Goal: Task Accomplishment & Management: Manage account settings

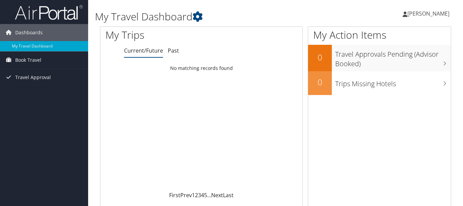
click at [425, 10] on span "[PERSON_NAME]" at bounding box center [428, 13] width 42 height 7
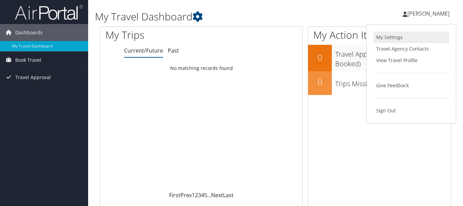
click at [394, 39] on link "My Settings" at bounding box center [411, 37] width 76 height 12
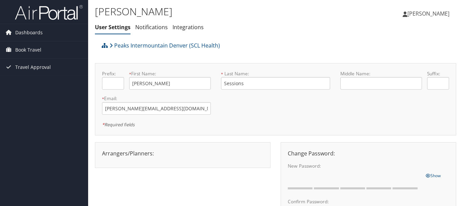
click at [437, 12] on span "[PERSON_NAME]" at bounding box center [428, 13] width 42 height 7
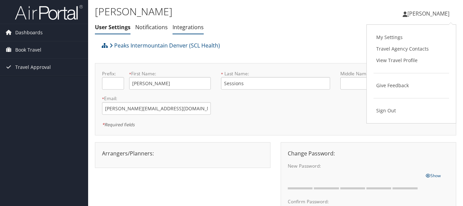
click at [201, 26] on link "Integrations" at bounding box center [187, 26] width 31 height 7
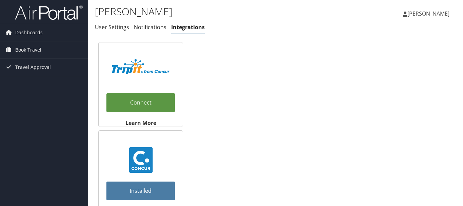
click at [158, 28] on link "Notifications" at bounding box center [150, 26] width 33 height 7
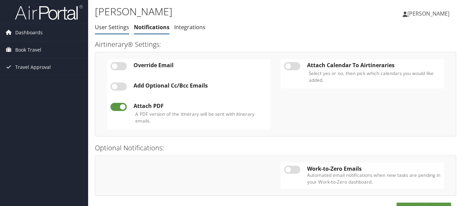
click at [115, 27] on link "User Settings" at bounding box center [112, 26] width 34 height 7
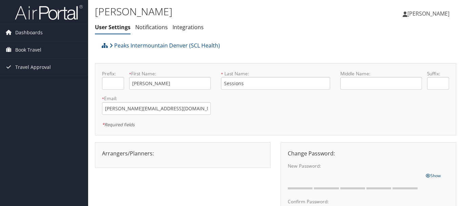
click at [427, 15] on span "[PERSON_NAME]" at bounding box center [428, 13] width 42 height 7
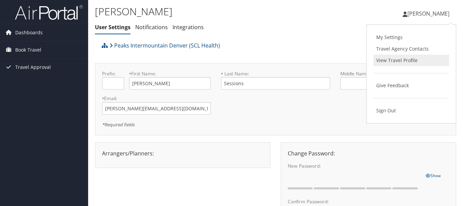
click at [403, 59] on link "View Travel Profile" at bounding box center [411, 61] width 76 height 12
